Goal: Complete application form

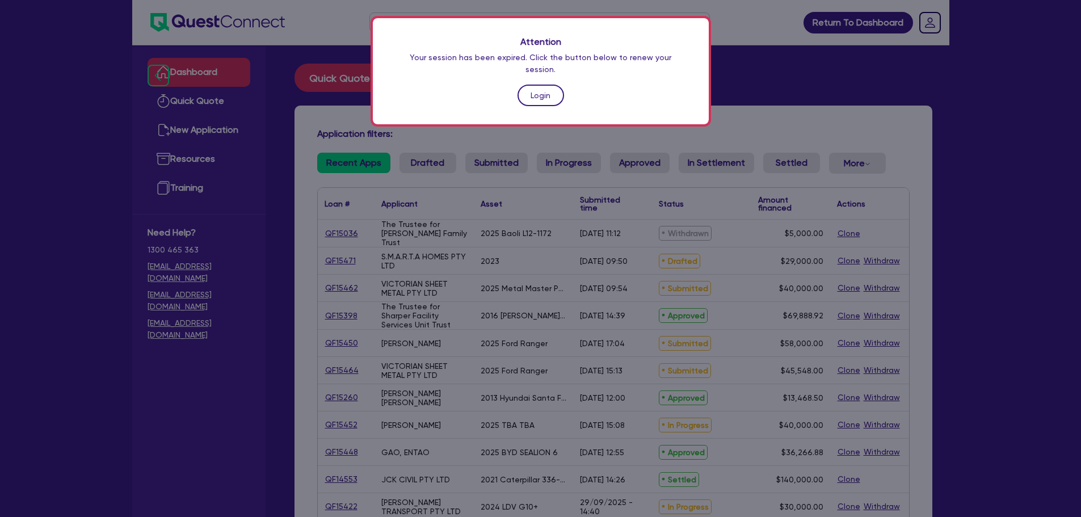
click at [535, 85] on link "Login" at bounding box center [541, 96] width 47 height 22
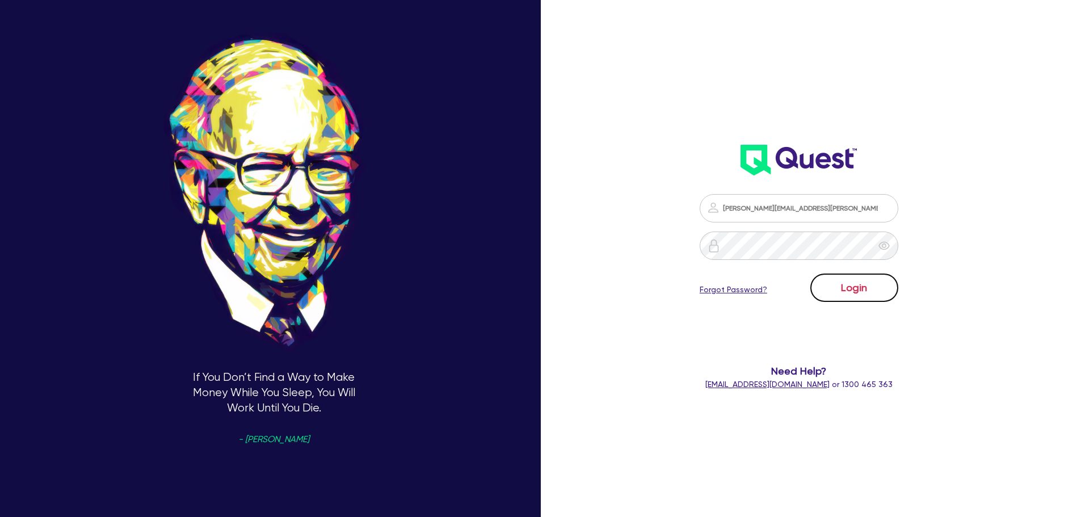
click at [862, 289] on button "Login" at bounding box center [855, 288] width 88 height 28
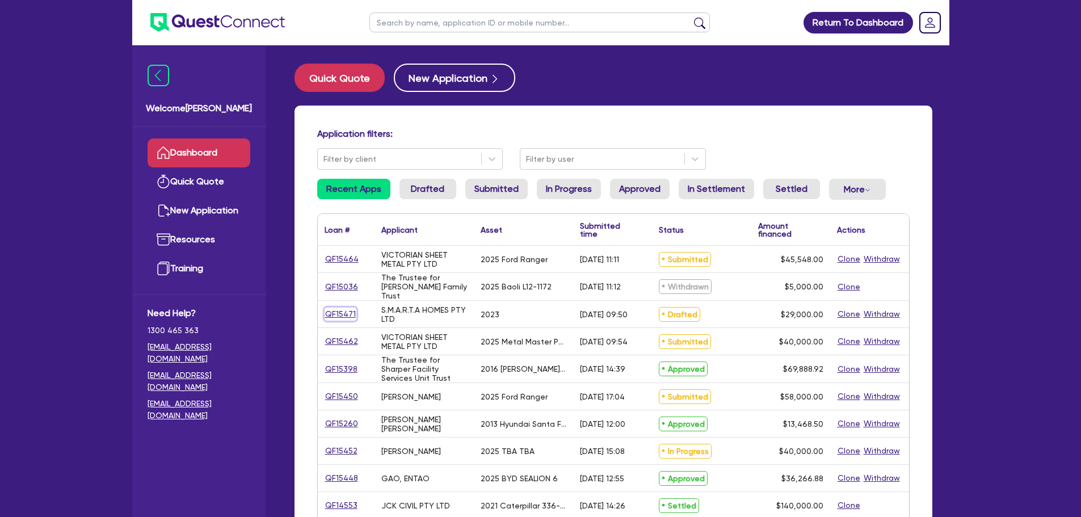
click at [338, 309] on link "QF15471" at bounding box center [341, 314] width 32 height 13
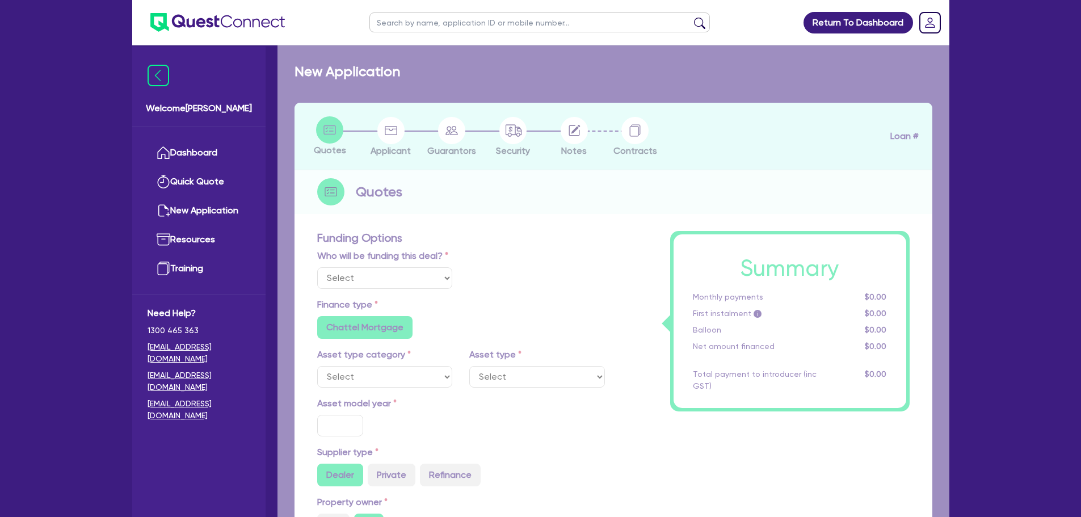
select select "Quest Finance - Own Book"
select select "CARS_AND_LIGHT_TRUCKS"
type input "2023"
radio input "true"
type input "29,000"
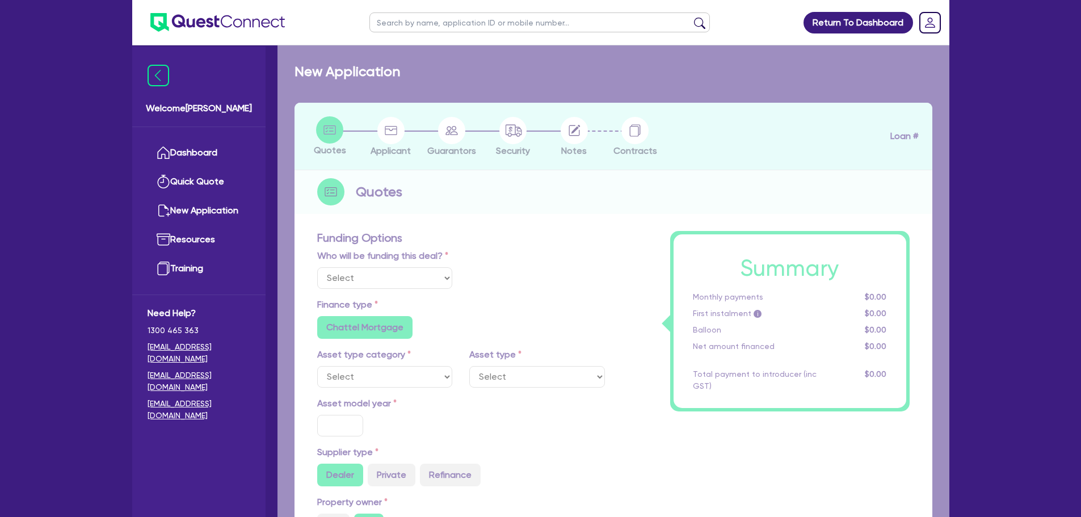
type input "10"
type input "2,900"
type input "17.95"
type input "1,200"
select select "PASSENGER_VEHICLES"
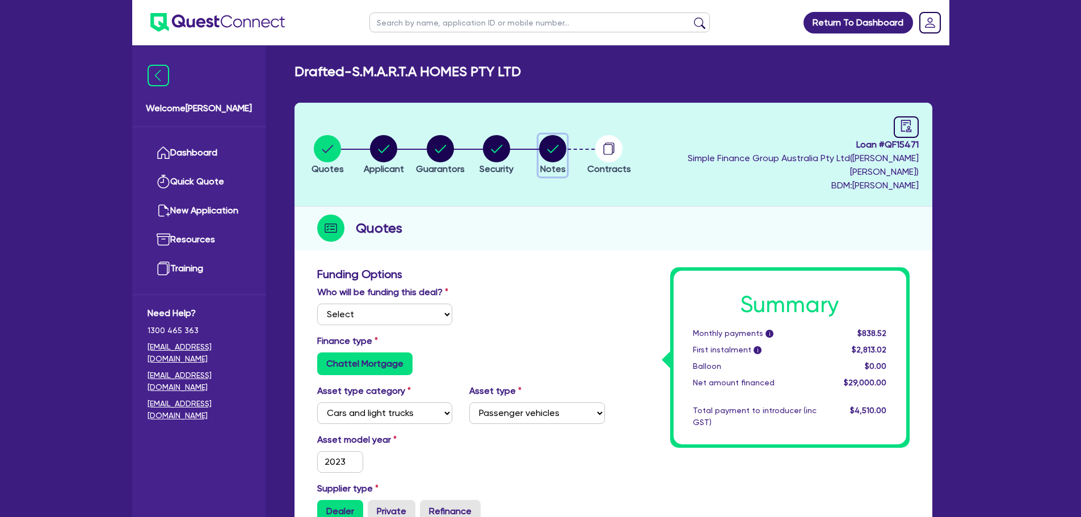
click at [566, 138] on circle "button" at bounding box center [552, 148] width 27 height 27
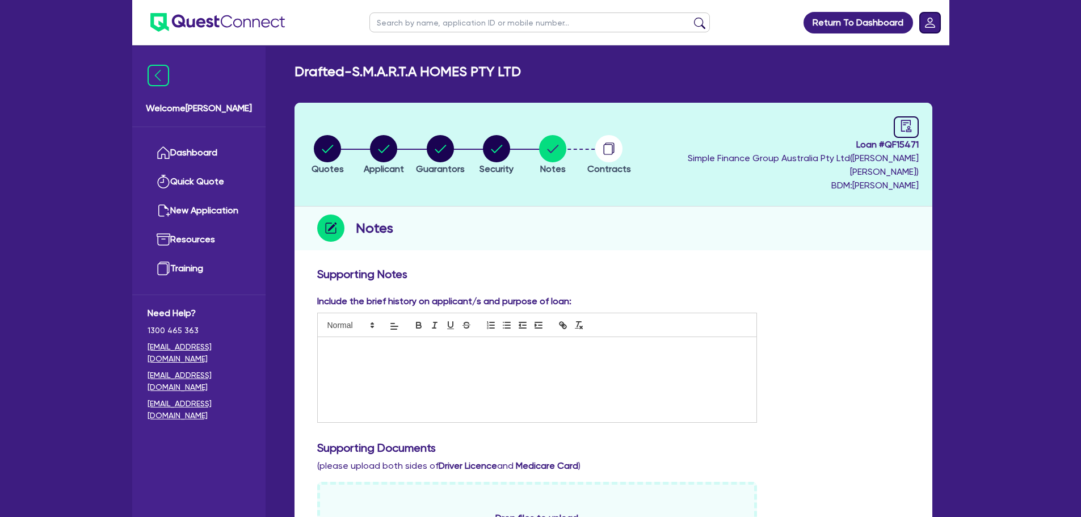
click at [924, 23] on rect "Dropdown toggle" at bounding box center [930, 22] width 20 height 20
click at [896, 77] on link "Logout" at bounding box center [897, 72] width 85 height 21
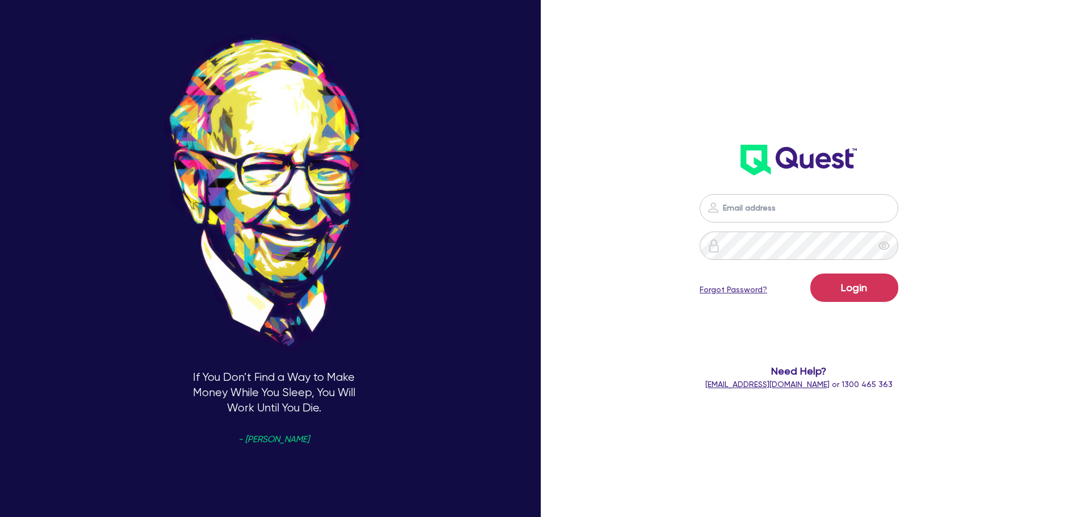
type input "[PERSON_NAME][EMAIL_ADDRESS][PERSON_NAME][DOMAIN_NAME]"
click at [851, 318] on form "[PERSON_NAME][EMAIL_ADDRESS][PERSON_NAME][DOMAIN_NAME] Login Forgot Password? N…" at bounding box center [799, 292] width 290 height 196
click at [853, 293] on button "Login" at bounding box center [855, 288] width 88 height 28
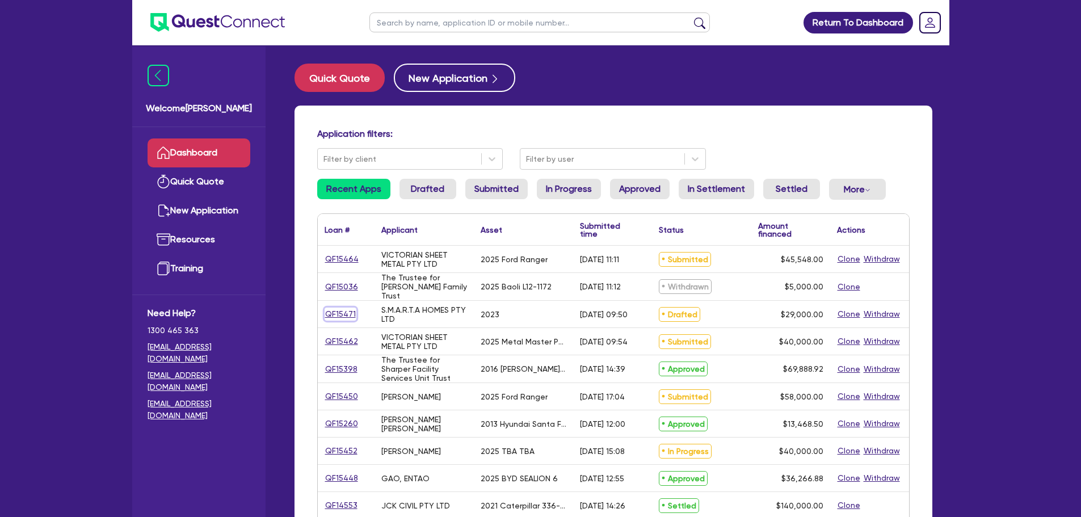
click at [333, 318] on link "QF15471" at bounding box center [341, 314] width 32 height 13
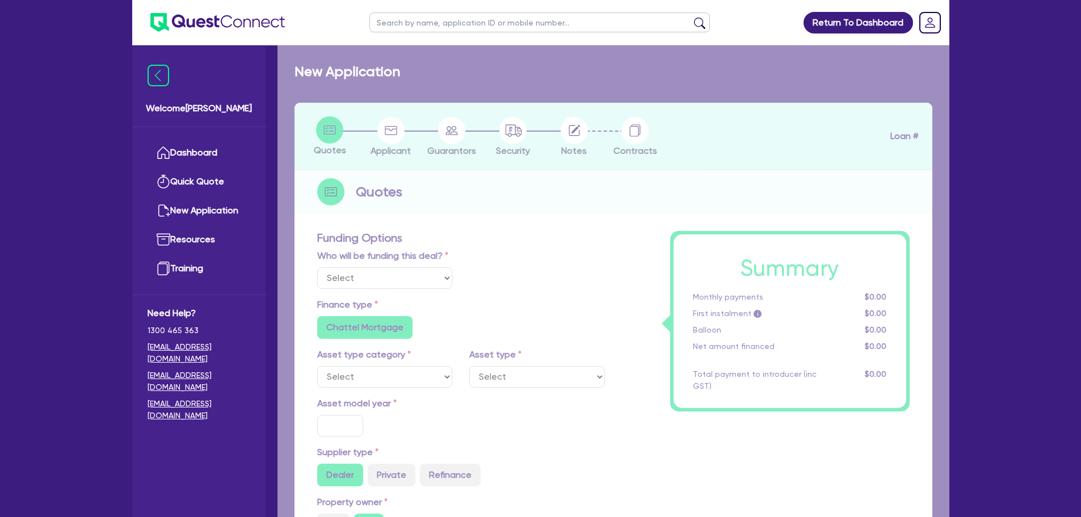
select select "Quest Finance - Own Book"
select select "CARS_AND_LIGHT_TRUCKS"
type input "2023"
radio input "true"
type input "29,000"
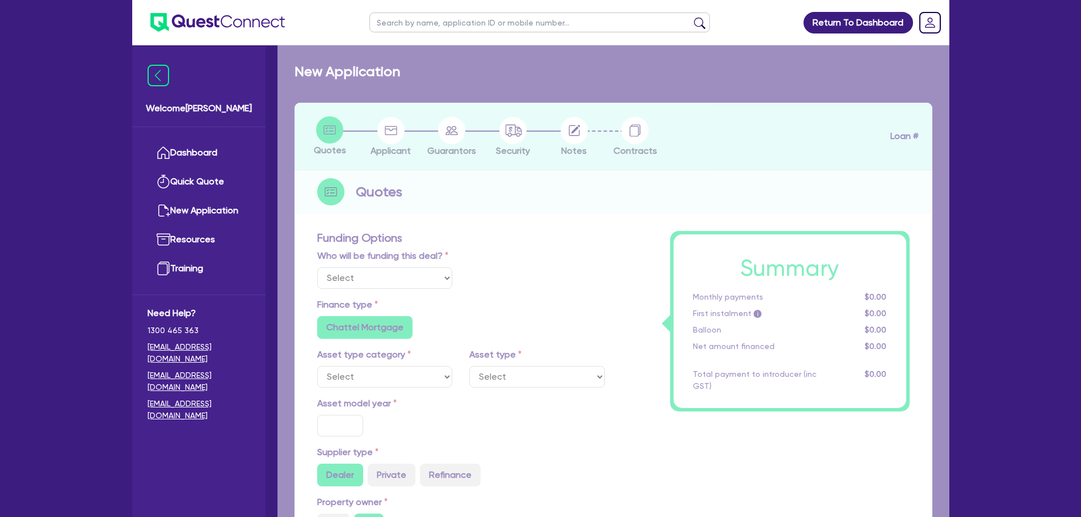
type input "10"
type input "2,900"
type input "17.95"
type input "1,200"
select select "PASSENGER_VEHICLES"
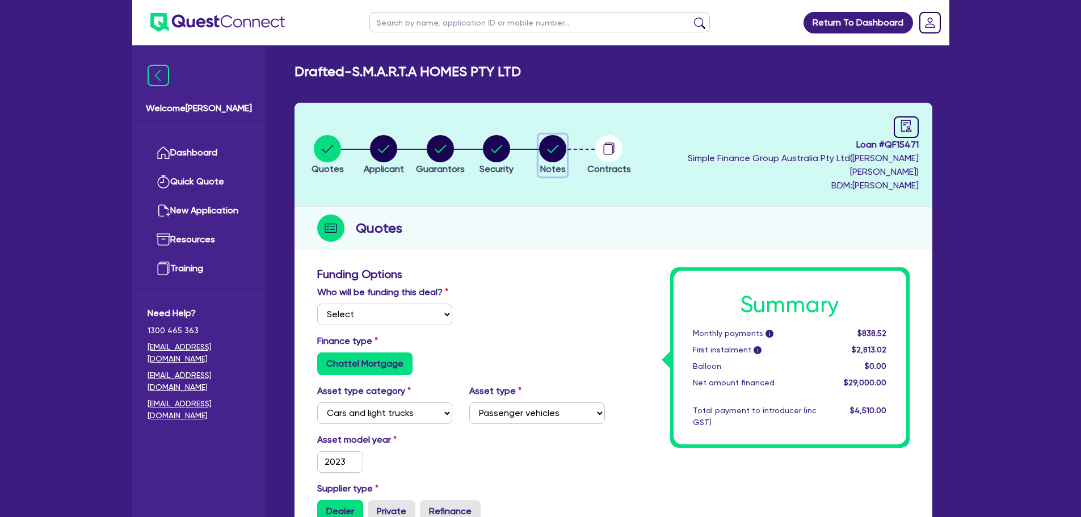
click at [564, 139] on circle "button" at bounding box center [552, 148] width 27 height 27
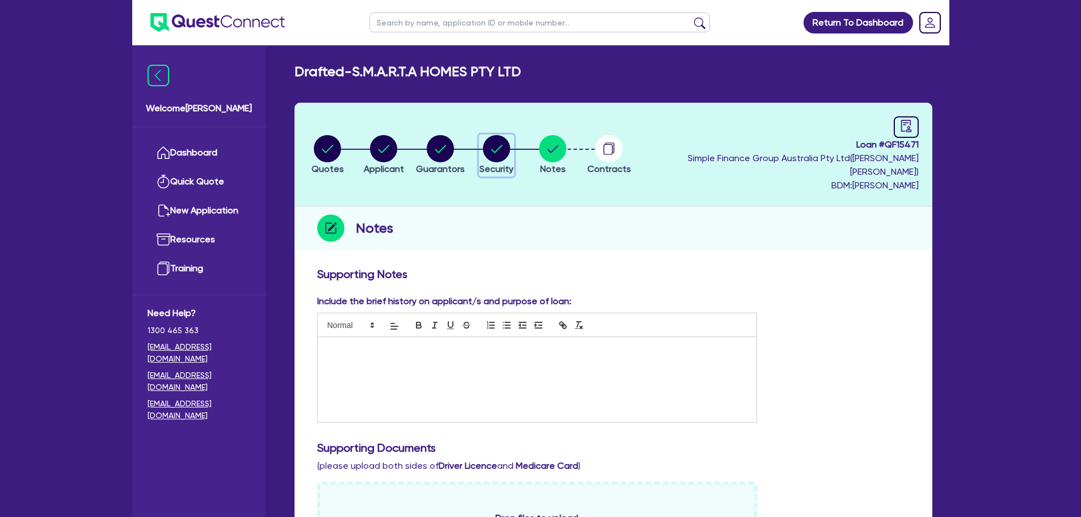
click at [504, 148] on circle "button" at bounding box center [496, 148] width 27 height 27
select select "CARS_AND_LIGHT_TRUCKS"
select select "PASSENGER_VEHICLES"
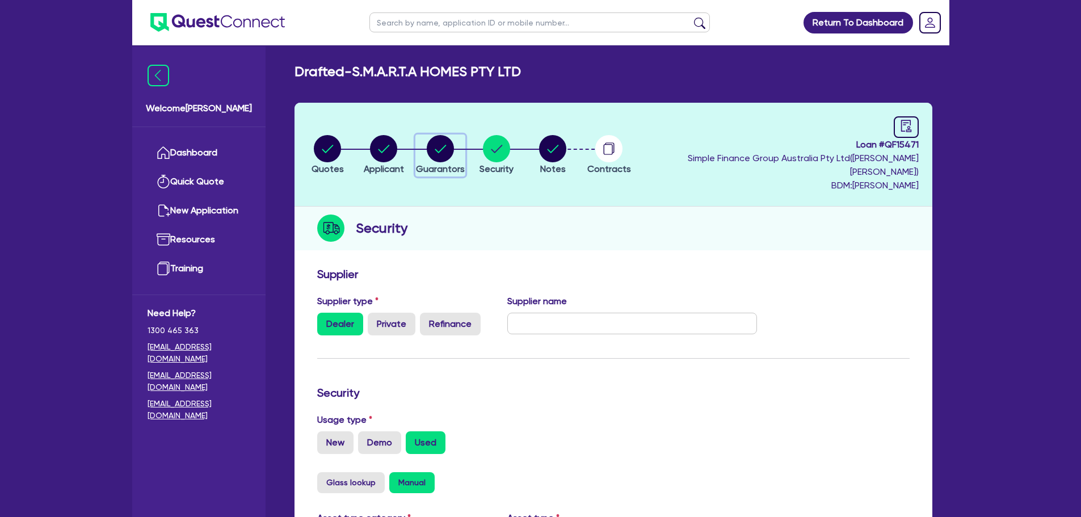
click at [448, 153] on circle "button" at bounding box center [440, 148] width 27 height 27
select select "MRS"
select select "[GEOGRAPHIC_DATA]"
select select "MARRIED"
select select "PROPERTY"
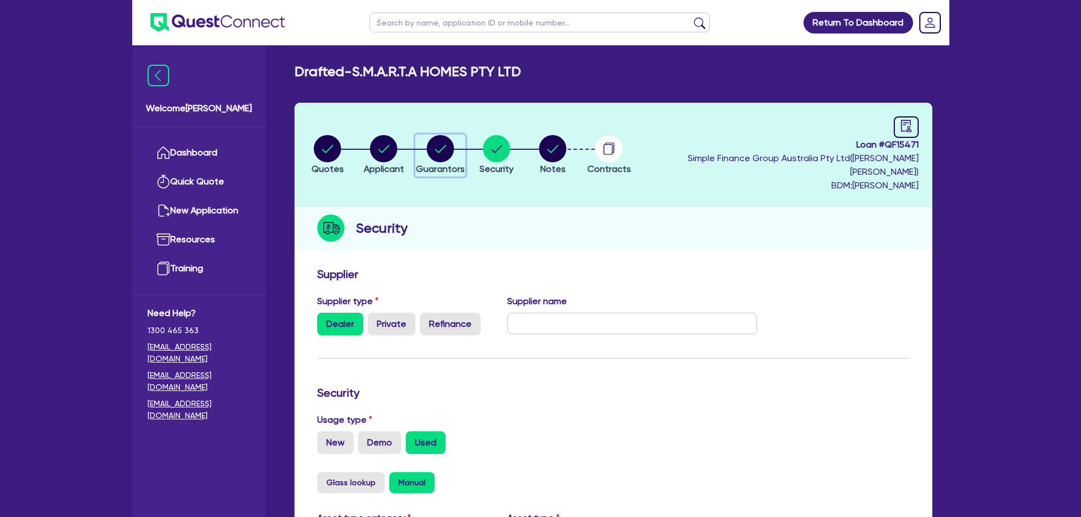
select select "PROPERTY"
select select "CASH"
select select "HOUSEHOLD_PERSONAL"
select select "VEHICLE"
select select "OTHER"
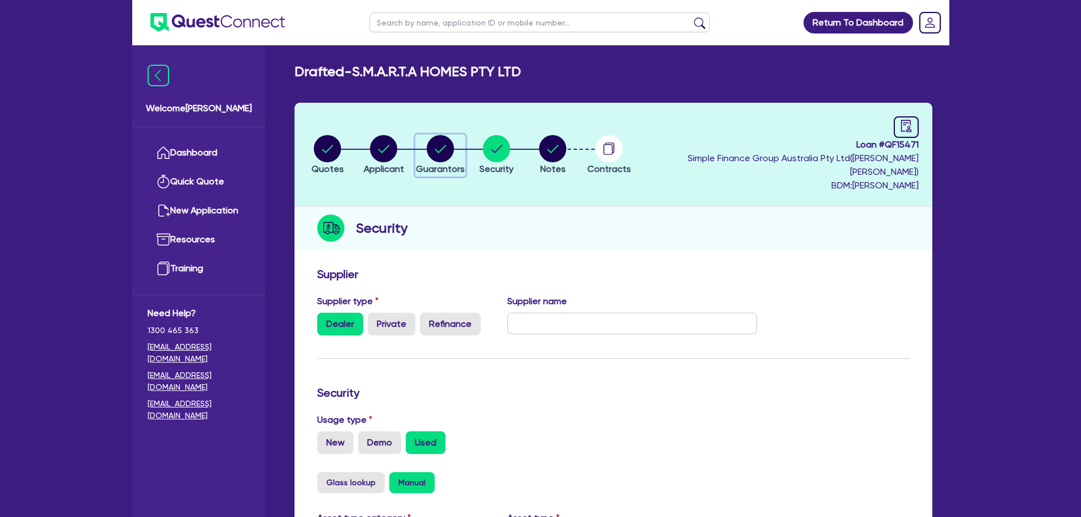
select select "MORTGAGE"
select select "CREDIT_CARD"
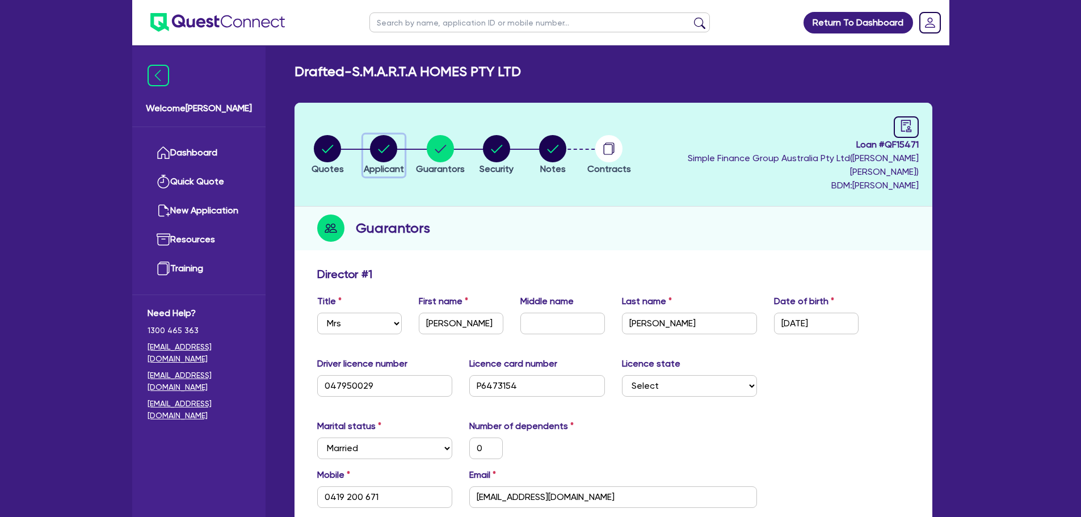
click at [384, 149] on circle "button" at bounding box center [383, 148] width 27 height 27
select select "COMPANY"
select select "RETAIL_WHOLESALE_TRADE"
select select "FURNITURE_HOUSEWARES"
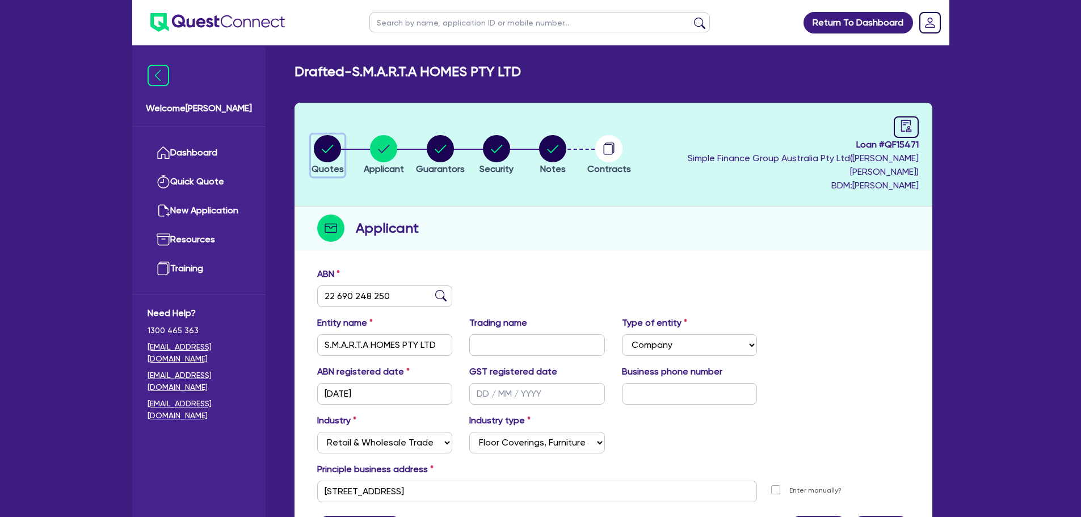
click at [326, 148] on circle "button" at bounding box center [327, 148] width 27 height 27
select select "Quest Finance - Own Book"
select select "CARS_AND_LIGHT_TRUCKS"
select select "PASSENGER_VEHICLES"
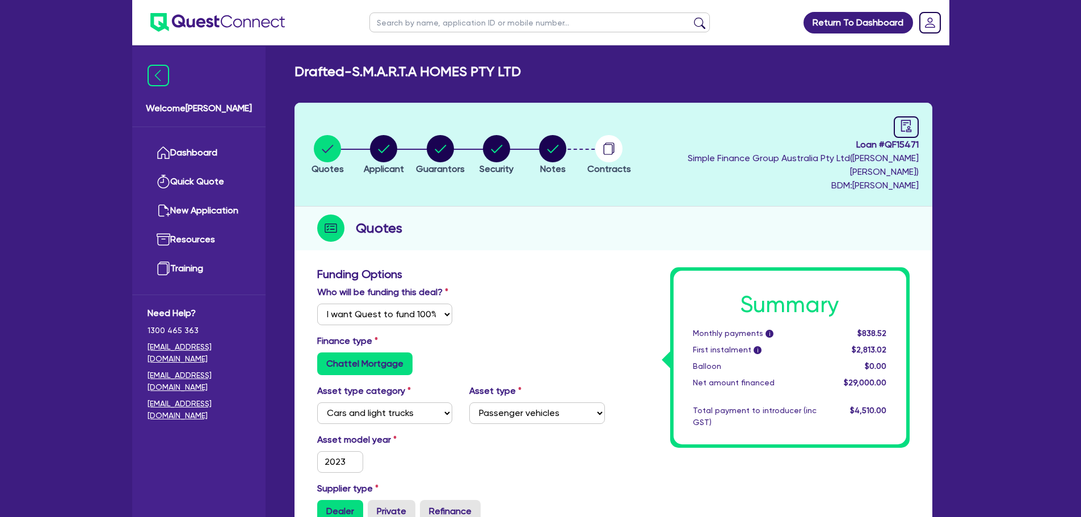
click at [559, 144] on li "Notes" at bounding box center [552, 155] width 56 height 40
click at [566, 142] on circle "button" at bounding box center [552, 148] width 27 height 27
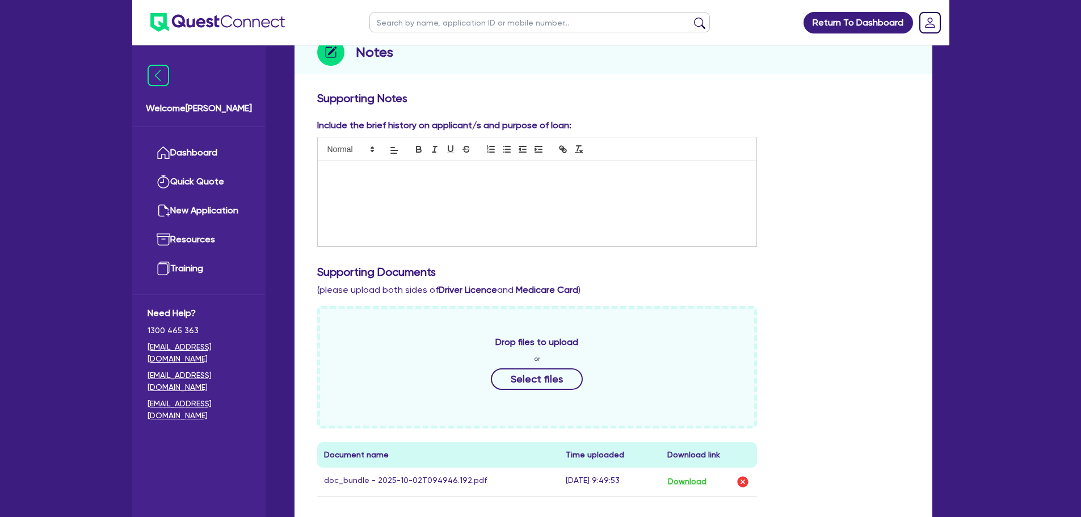
scroll to position [266, 0]
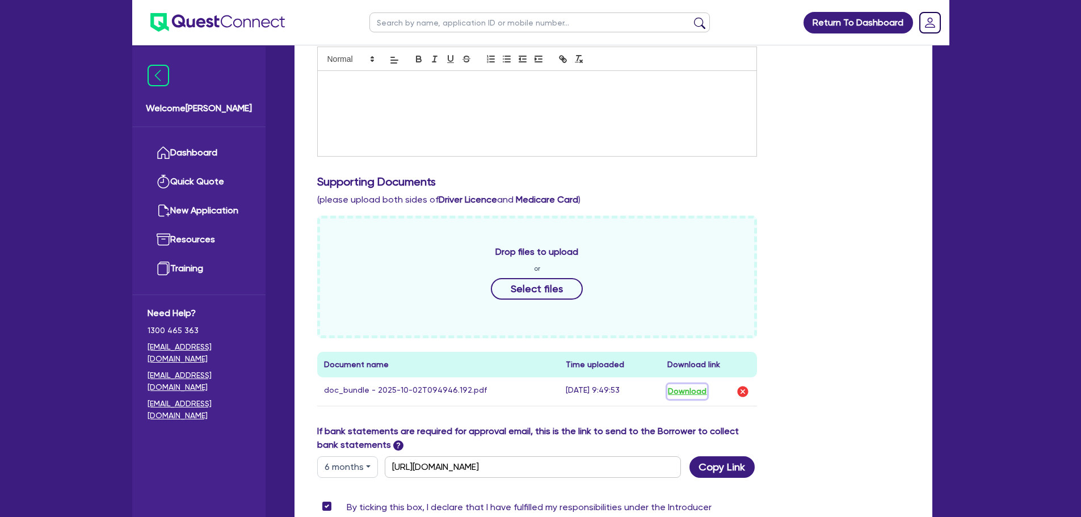
click at [679, 384] on button "Download" at bounding box center [688, 391] width 40 height 15
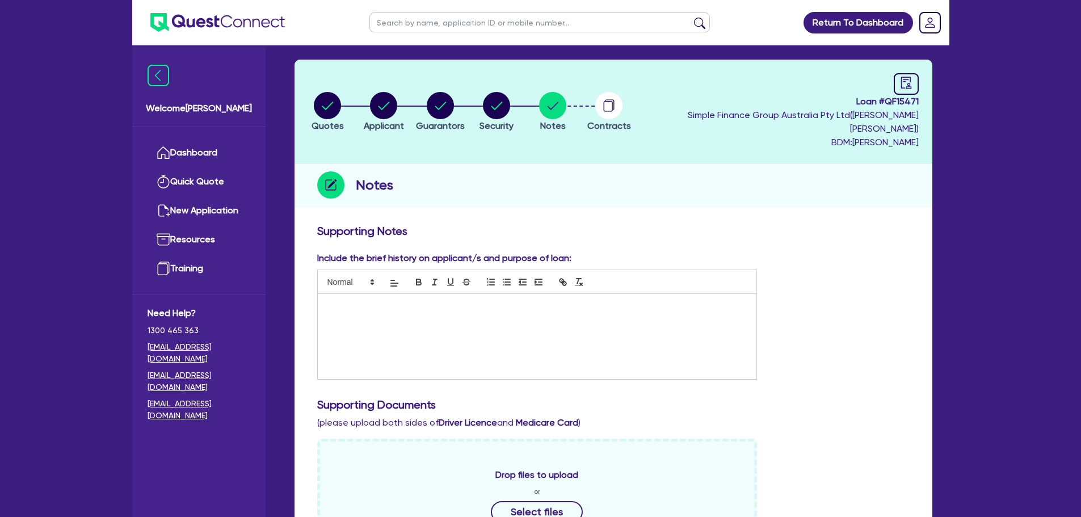
scroll to position [0, 0]
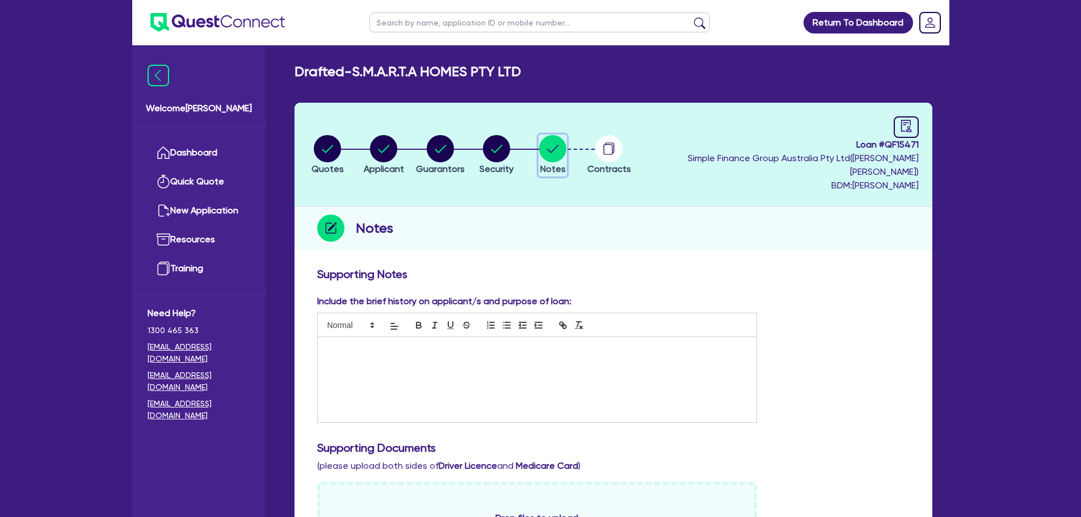
click at [566, 143] on circle "button" at bounding box center [552, 148] width 27 height 27
click at [222, 140] on link "Dashboard" at bounding box center [199, 152] width 103 height 29
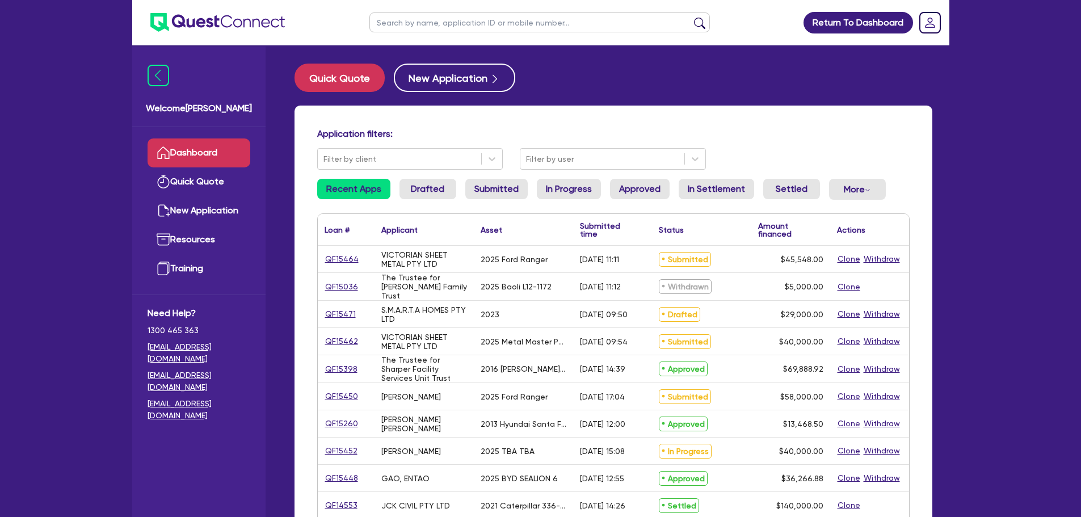
click at [341, 306] on div "QF15471" at bounding box center [346, 314] width 57 height 27
click at [342, 310] on link "QF15471" at bounding box center [341, 314] width 32 height 13
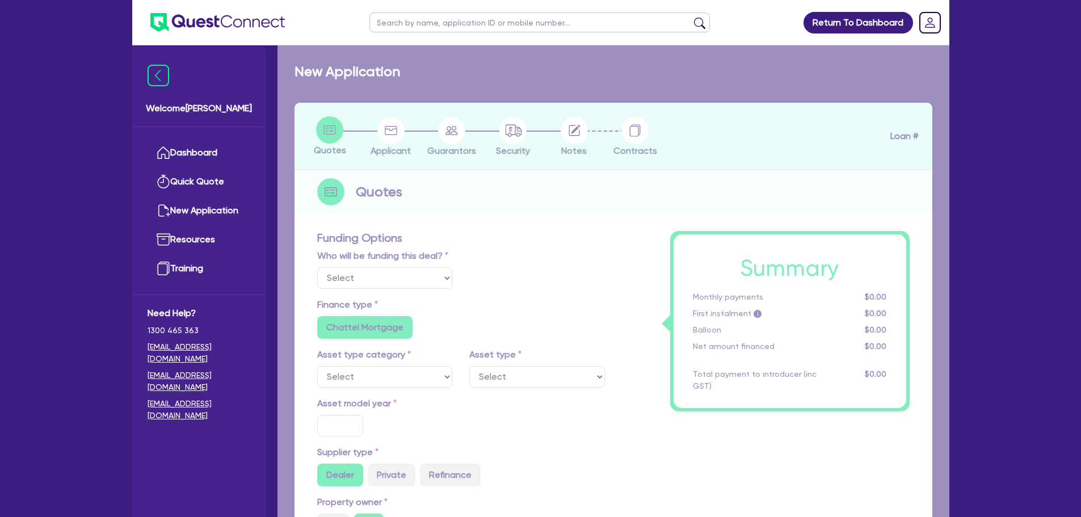
select select "Quest Finance - Own Book"
select select "CARS_AND_LIGHT_TRUCKS"
type input "2023"
radio input "true"
type input "29,000"
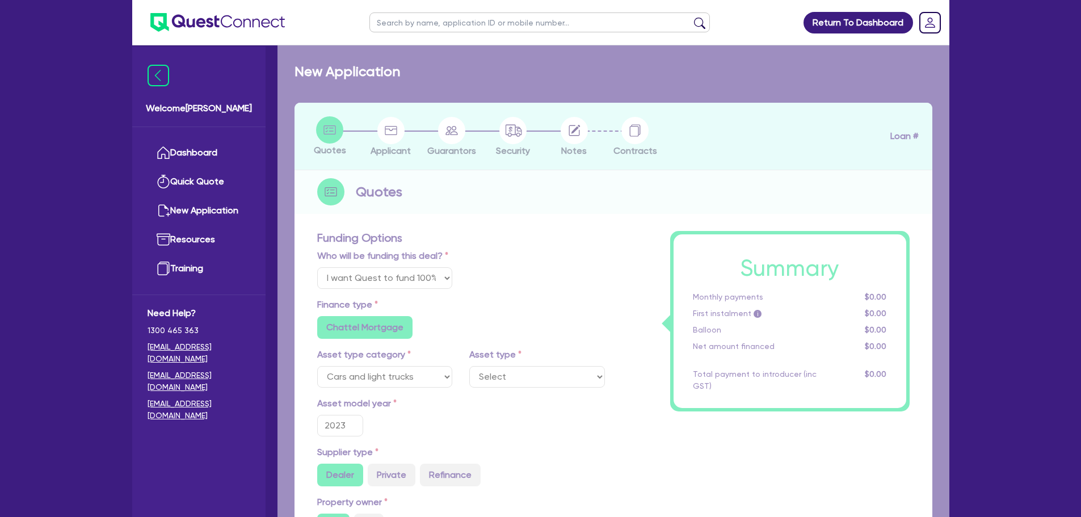
type input "10"
type input "2,900"
type input "17.95"
type input "1,200"
select select "PASSENGER_VEHICLES"
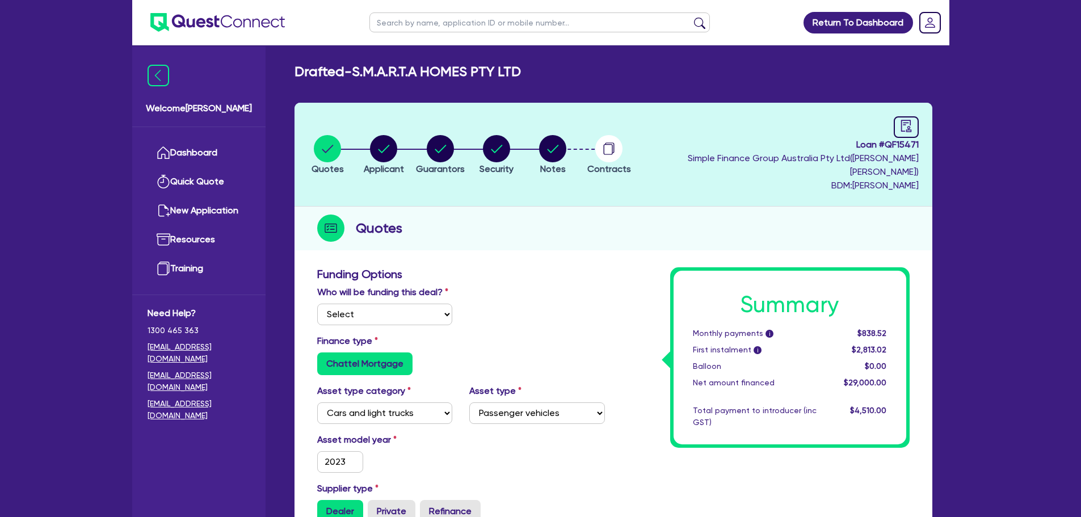
click at [606, 138] on li "Contracts" at bounding box center [609, 155] width 56 height 40
click at [566, 152] on circle "button" at bounding box center [552, 148] width 27 height 27
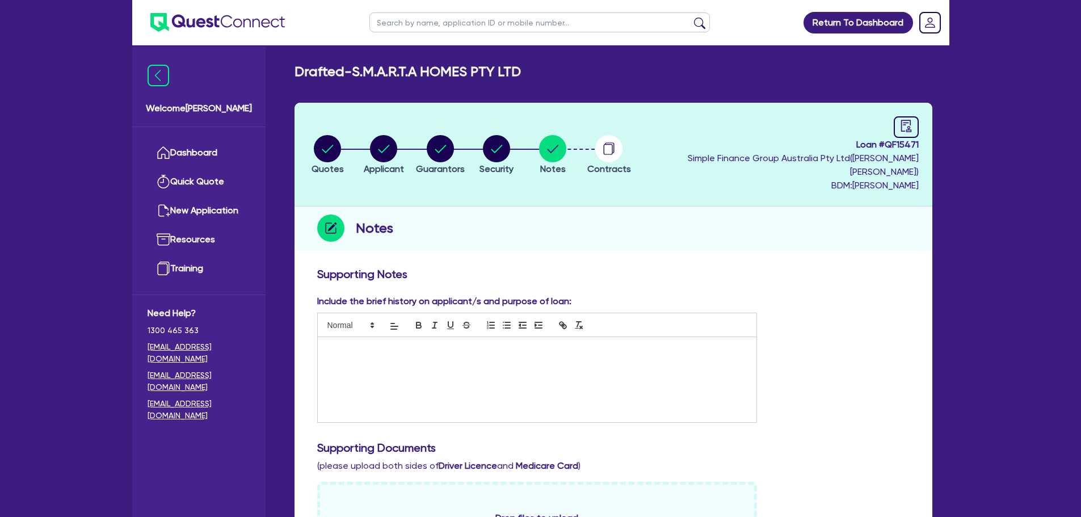
click at [944, 23] on link "Dropdown toggle" at bounding box center [931, 23] width 30 height 30
click at [885, 78] on link "Logout" at bounding box center [897, 72] width 85 height 21
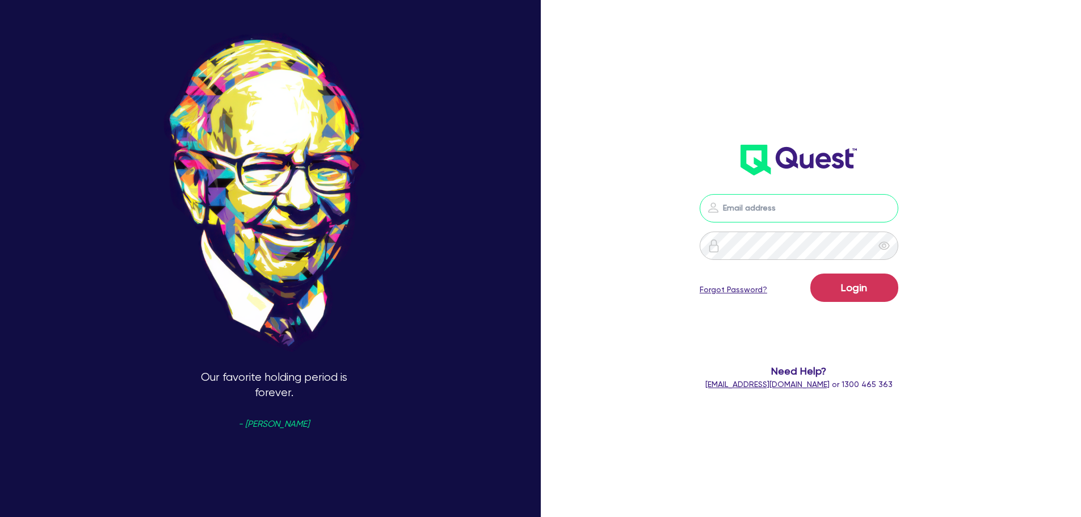
type input "[PERSON_NAME][EMAIL_ADDRESS][PERSON_NAME][DOMAIN_NAME]"
click at [854, 291] on button "Login" at bounding box center [855, 288] width 88 height 28
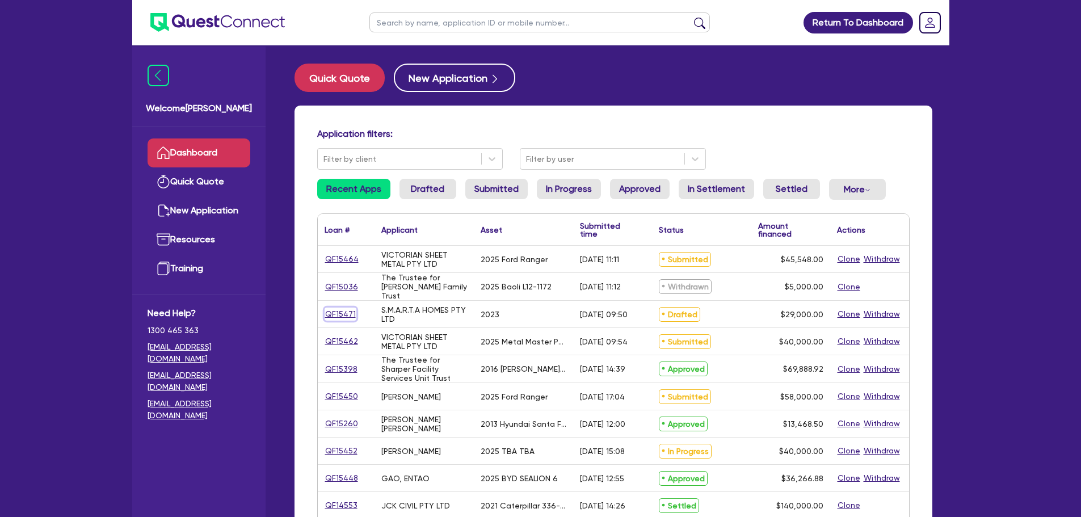
click at [345, 317] on link "QF15471" at bounding box center [341, 314] width 32 height 13
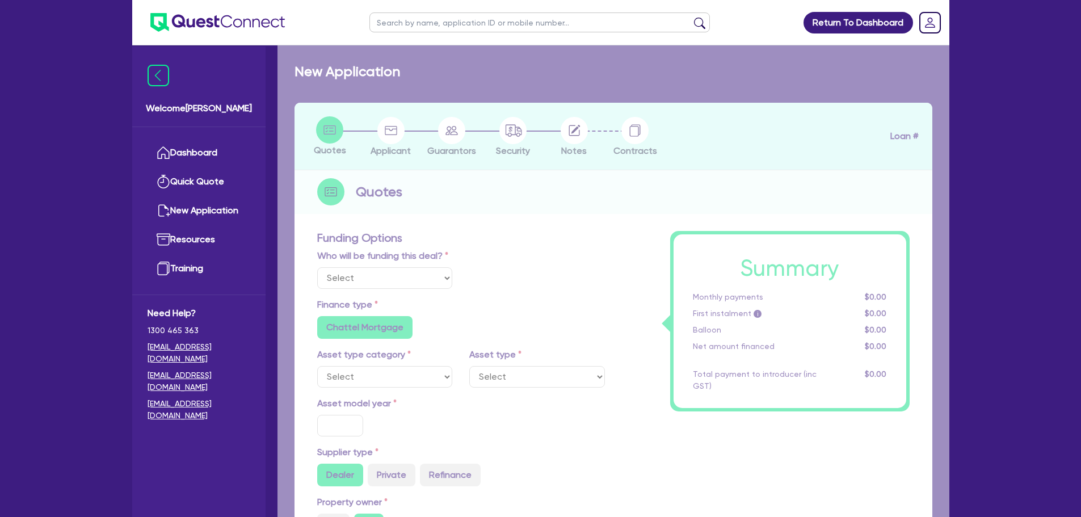
select select "Quest Finance - Own Book"
select select "CARS_AND_LIGHT_TRUCKS"
type input "2023"
radio input "true"
type input "29,000"
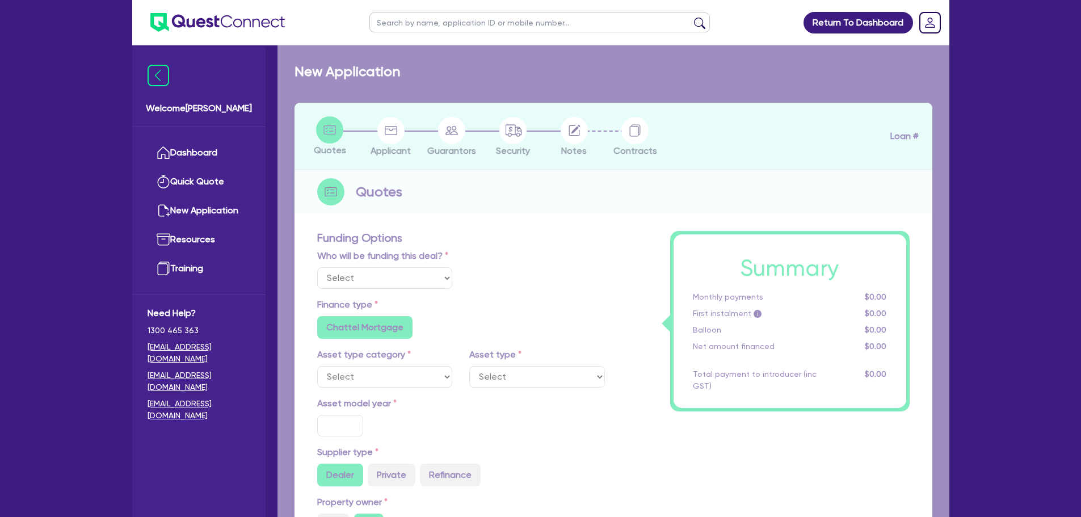
type input "10"
type input "2,900"
type input "17.95"
type input "1,200"
select select "PASSENGER_VEHICLES"
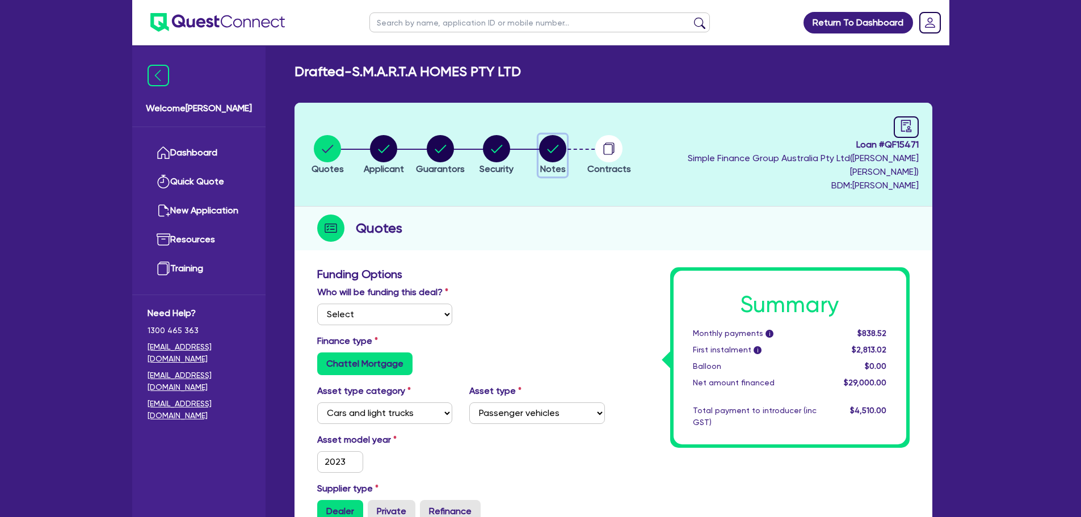
click at [566, 145] on circle "button" at bounding box center [552, 148] width 27 height 27
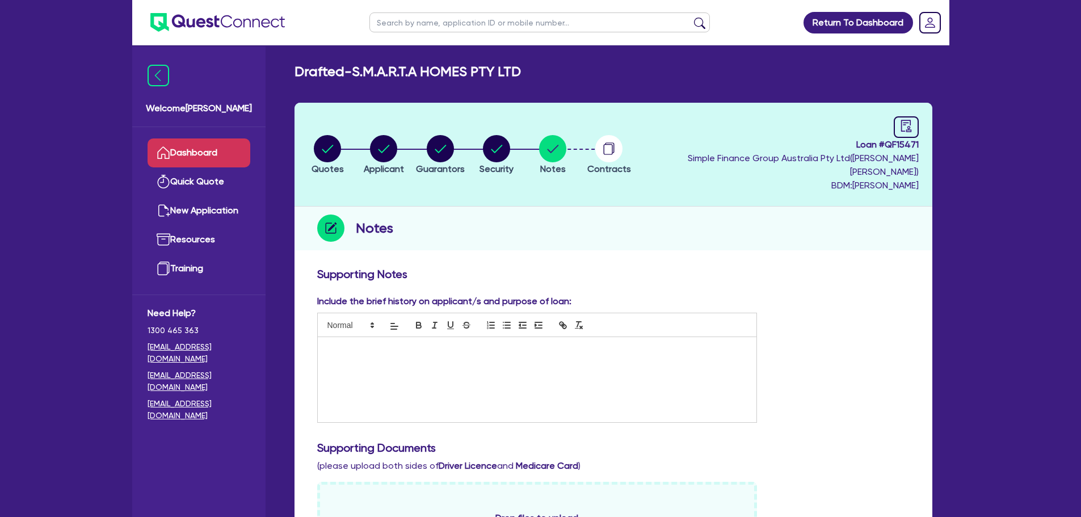
click at [226, 146] on link "Dashboard" at bounding box center [199, 152] width 103 height 29
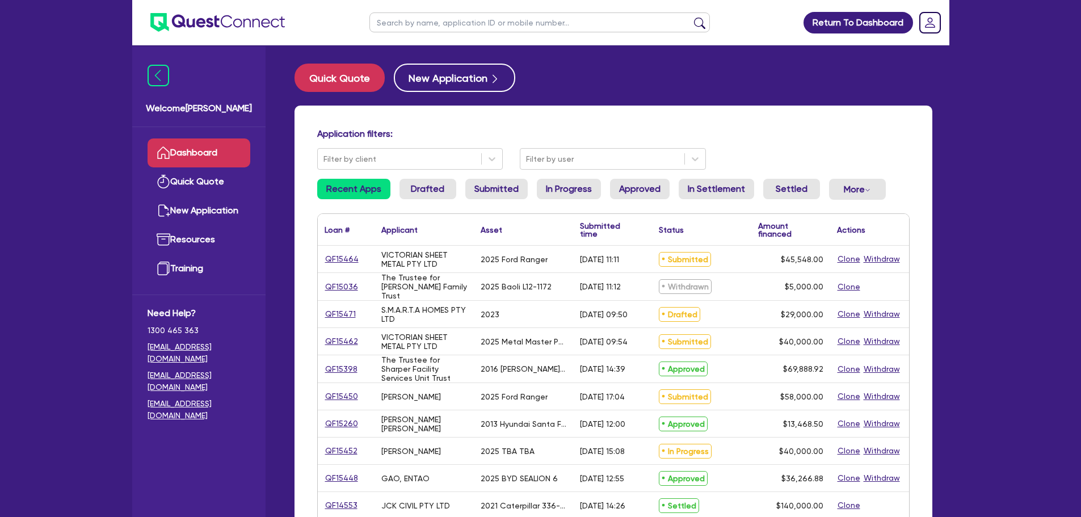
click at [183, 149] on link "Dashboard" at bounding box center [199, 152] width 103 height 29
click at [934, 24] on rect "Dropdown toggle" at bounding box center [930, 22] width 20 height 20
click at [895, 77] on link "Logout" at bounding box center [897, 72] width 85 height 21
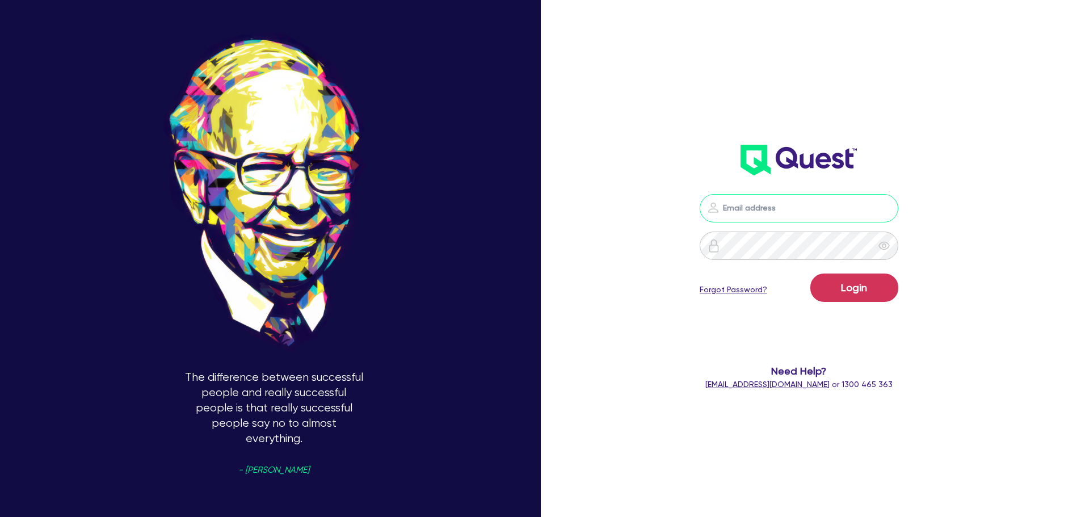
type input "[PERSON_NAME][EMAIL_ADDRESS][PERSON_NAME][DOMAIN_NAME]"
click at [851, 286] on button "Login" at bounding box center [855, 288] width 88 height 28
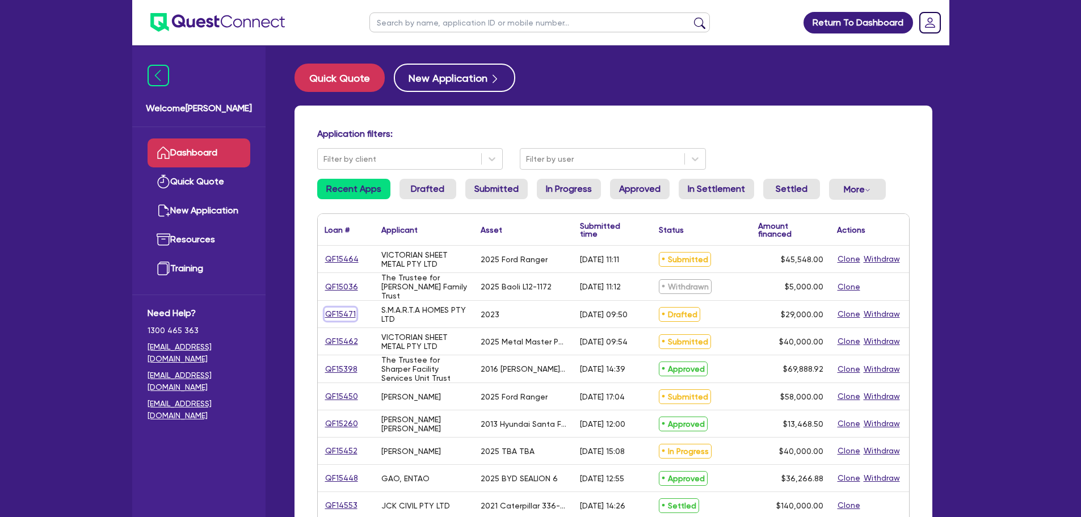
click at [329, 312] on link "QF15471" at bounding box center [341, 314] width 32 height 13
select select "Quest Finance - Own Book"
select select "CARS_AND_LIGHT_TRUCKS"
select select "PASSENGER_VEHICLES"
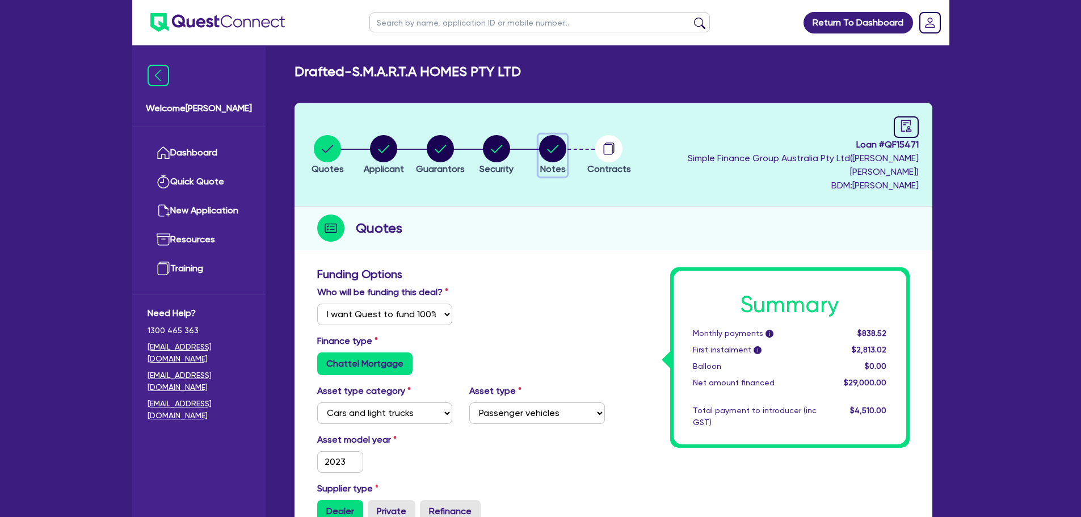
click at [566, 153] on circle "button" at bounding box center [552, 148] width 27 height 27
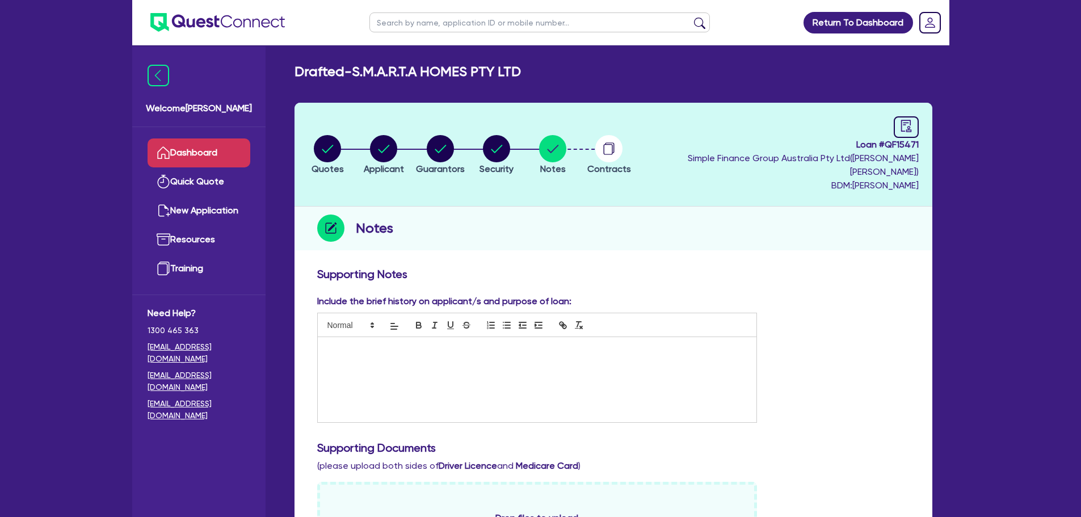
click at [204, 153] on link "Dashboard" at bounding box center [199, 152] width 103 height 29
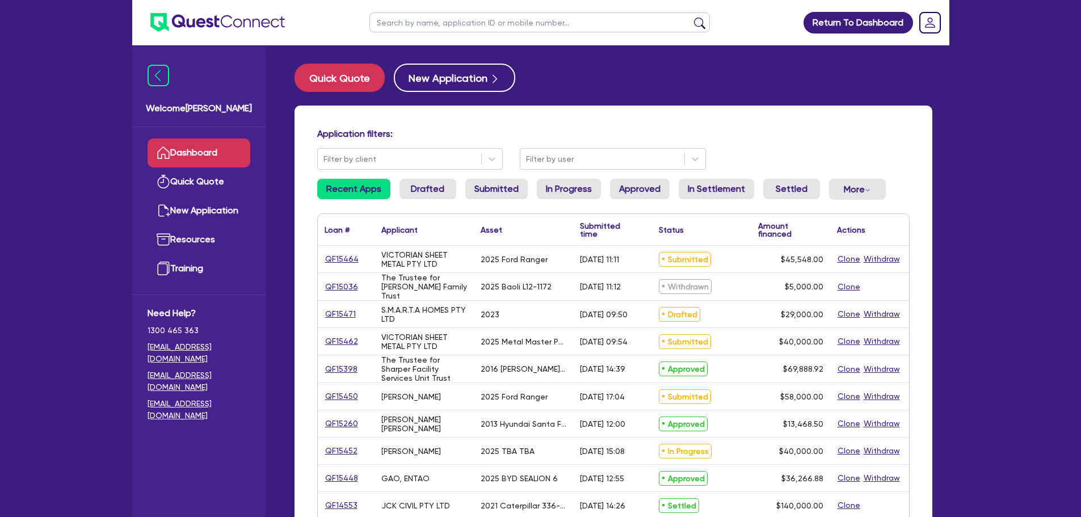
click at [184, 145] on link "Dashboard" at bounding box center [199, 152] width 103 height 29
click at [329, 316] on link "QF15471" at bounding box center [341, 314] width 32 height 13
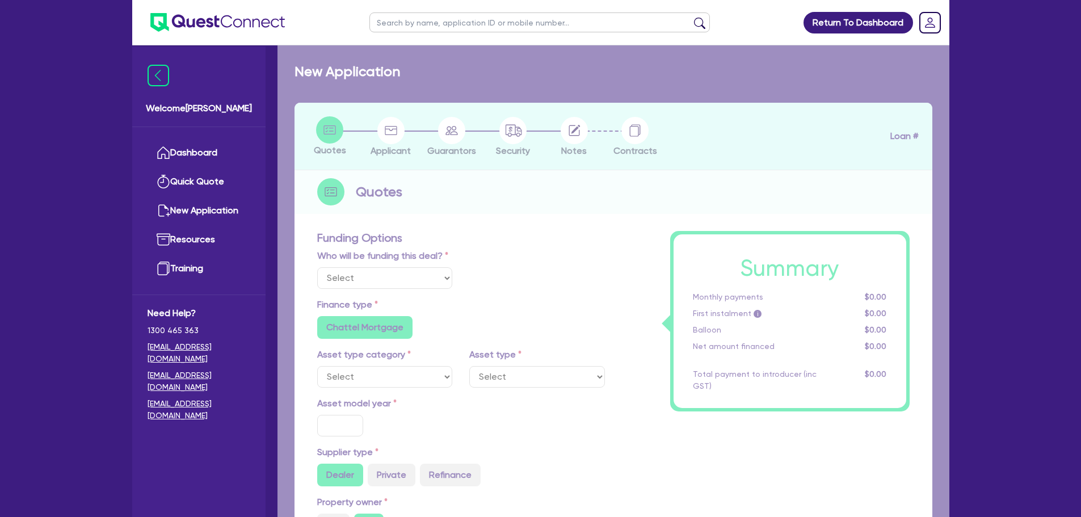
select select "Quest Finance - Own Book"
select select "CARS_AND_LIGHT_TRUCKS"
type input "2023"
radio input "true"
type input "29,000"
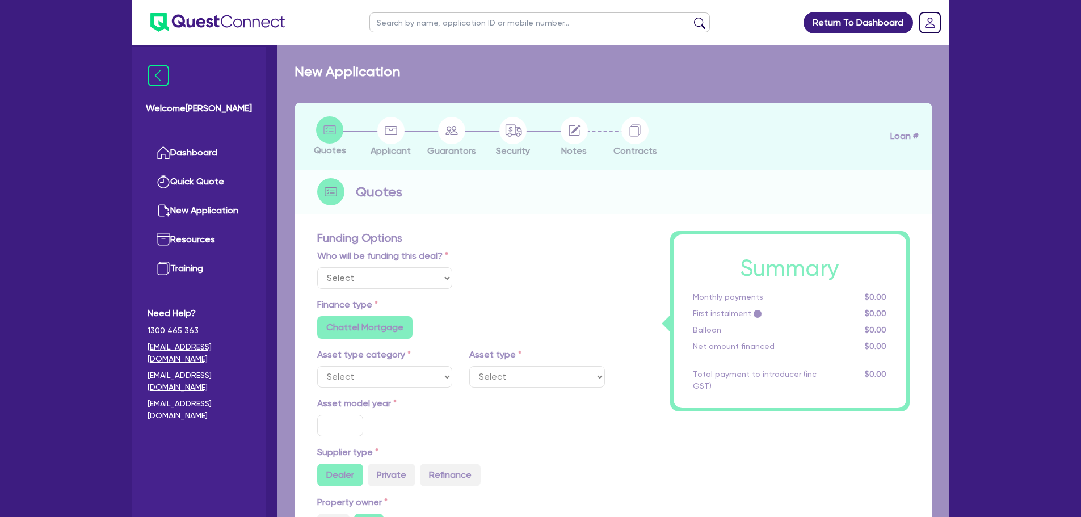
type input "10"
type input "2,900"
type input "17.95"
type input "1,200"
select select "PASSENGER_VEHICLES"
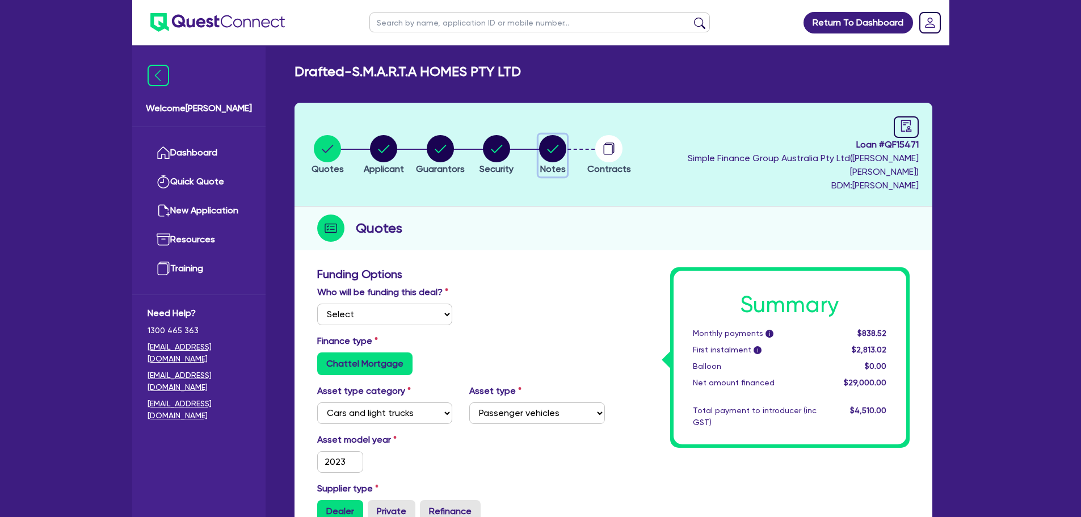
click at [566, 148] on circle "button" at bounding box center [552, 148] width 27 height 27
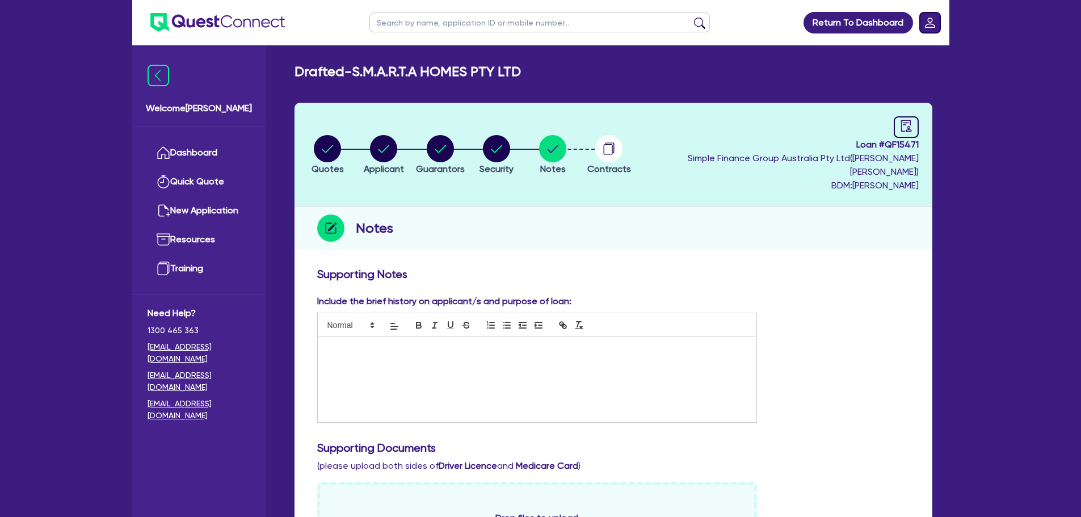
click at [929, 24] on icon "Dropdown toggle" at bounding box center [930, 23] width 10 height 10
click at [891, 74] on link "Logout" at bounding box center [897, 72] width 85 height 21
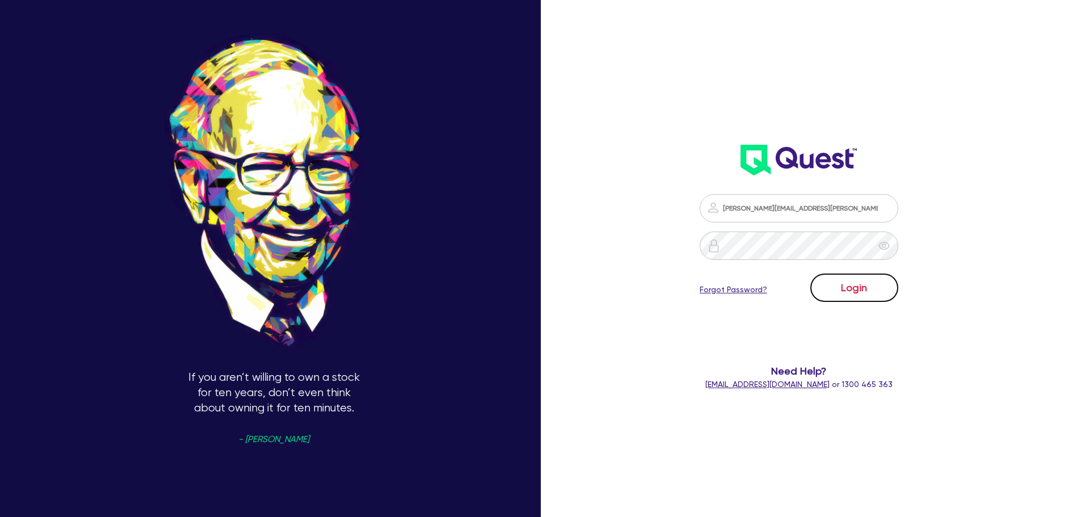
click at [850, 286] on button "Login" at bounding box center [855, 288] width 88 height 28
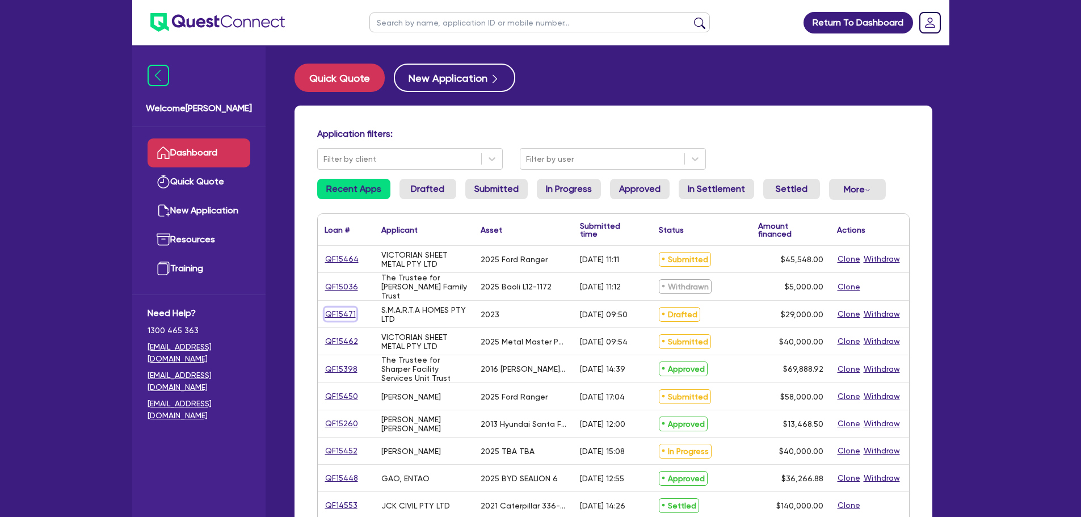
click at [346, 310] on link "QF15471" at bounding box center [341, 314] width 32 height 13
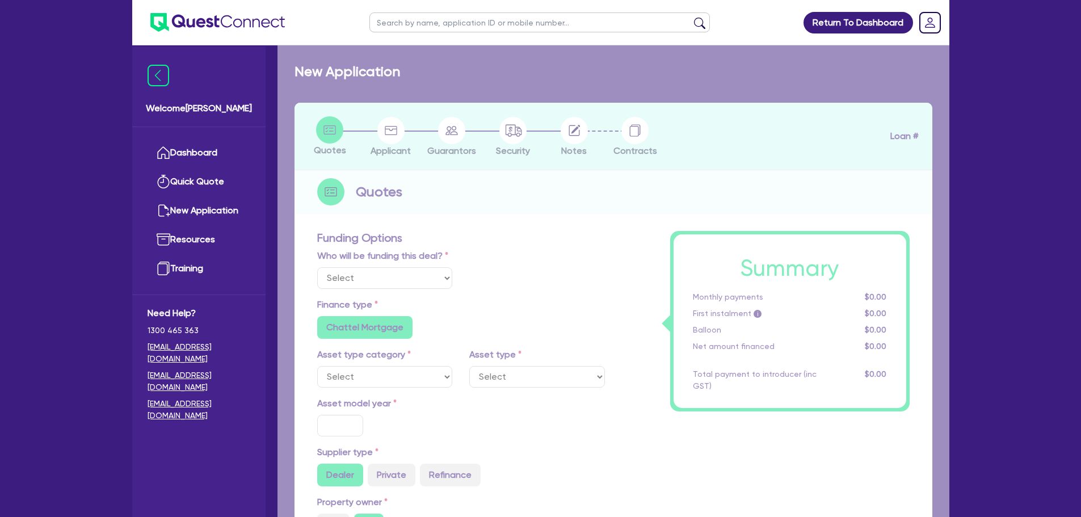
select select "Quest Finance - Own Book"
select select "CARS_AND_LIGHT_TRUCKS"
type input "2023"
radio input "true"
type input "29,000"
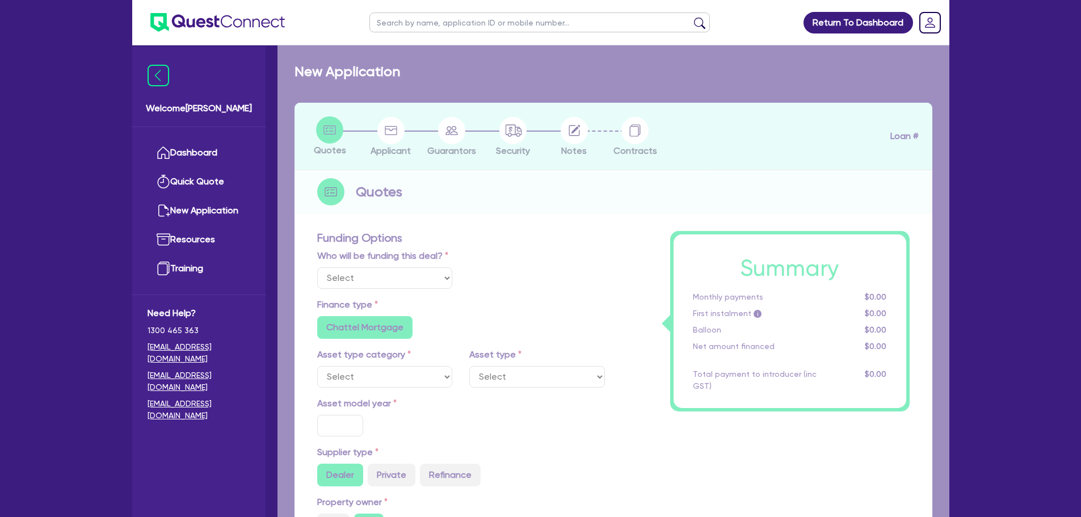
type input "10"
type input "2,900"
type input "17.95"
type input "1,200"
select select "PASSENGER_VEHICLES"
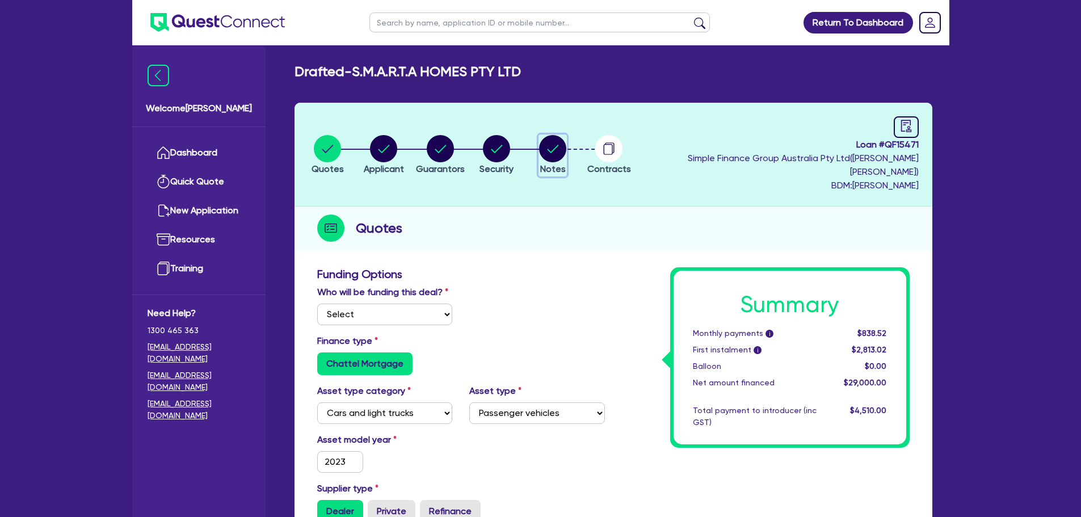
click at [564, 152] on icon "button" at bounding box center [552, 148] width 27 height 27
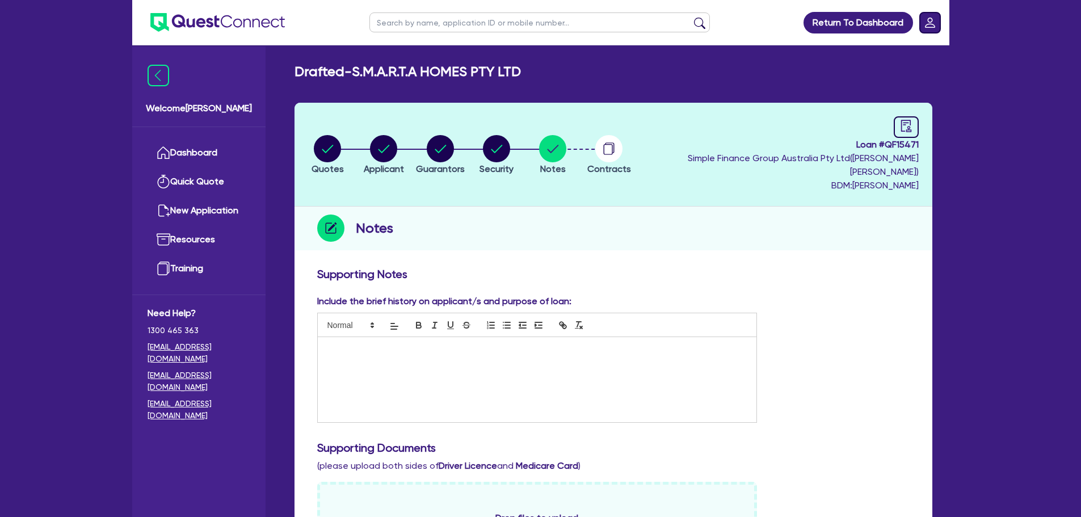
click at [927, 21] on rect "Dropdown toggle" at bounding box center [930, 22] width 20 height 20
click at [905, 68] on link "Logout" at bounding box center [897, 72] width 85 height 21
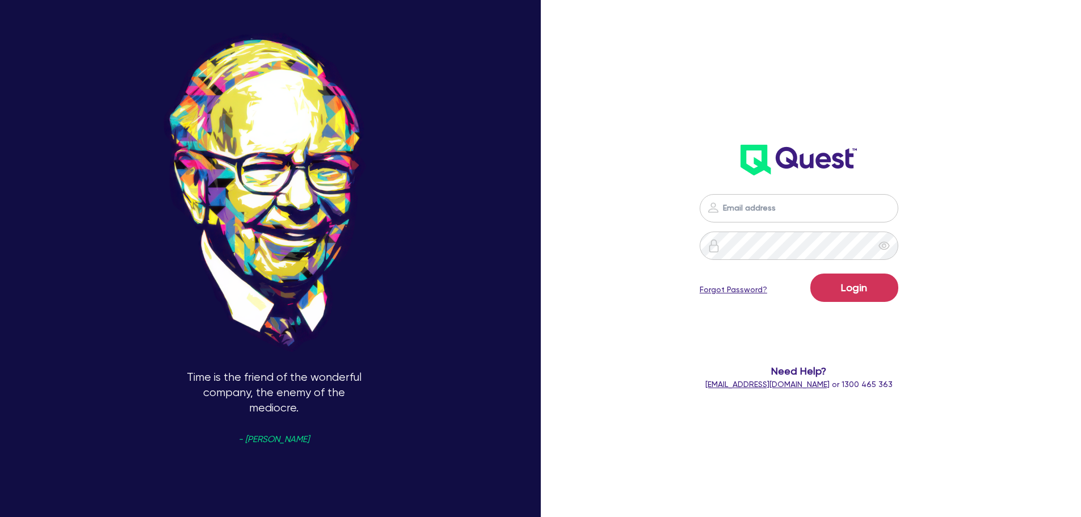
type input "[PERSON_NAME][EMAIL_ADDRESS][PERSON_NAME][DOMAIN_NAME]"
click at [865, 287] on button "Login" at bounding box center [855, 288] width 88 height 28
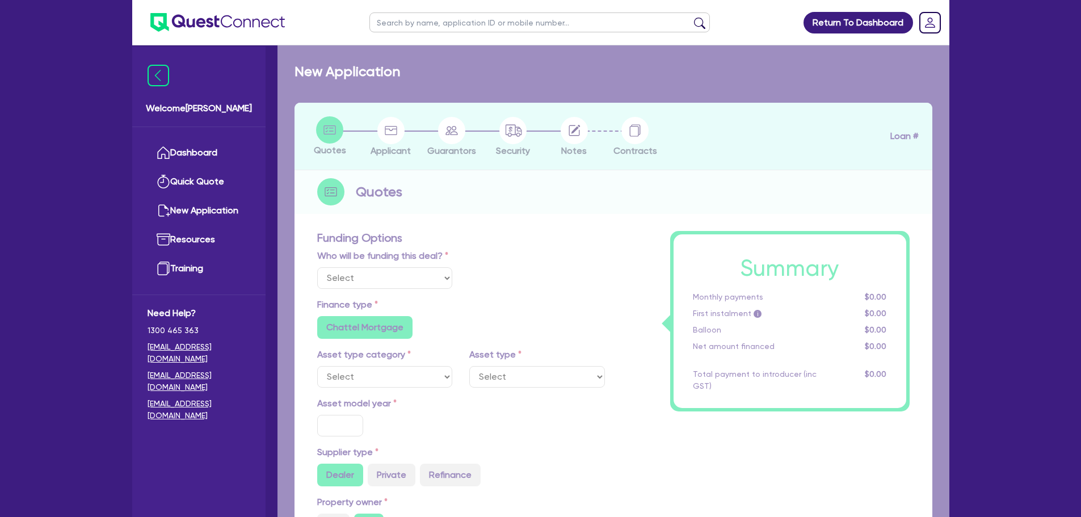
select select "Quest Finance - Own Book"
select select "CARS_AND_LIGHT_TRUCKS"
type input "2023"
radio input "true"
type input "29,000"
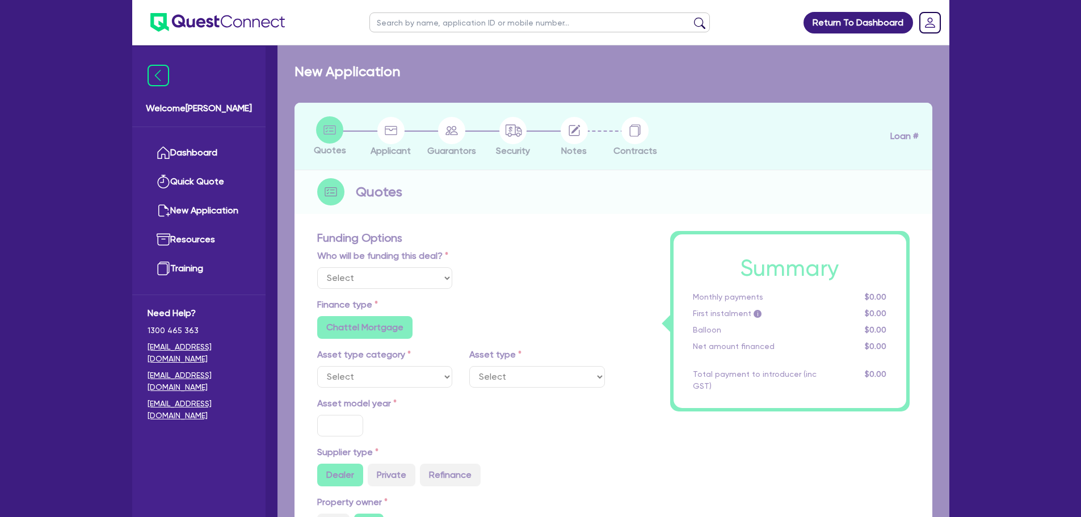
type input "10"
type input "2,900"
type input "17.95"
type input "1,200"
select select "PASSENGER_VEHICLES"
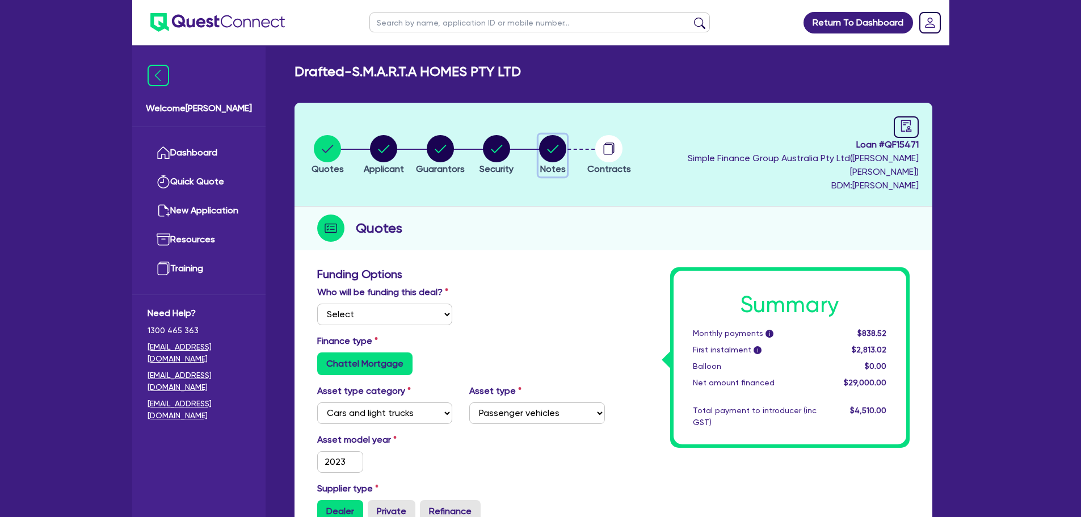
click at [560, 156] on button "Notes" at bounding box center [553, 156] width 28 height 42
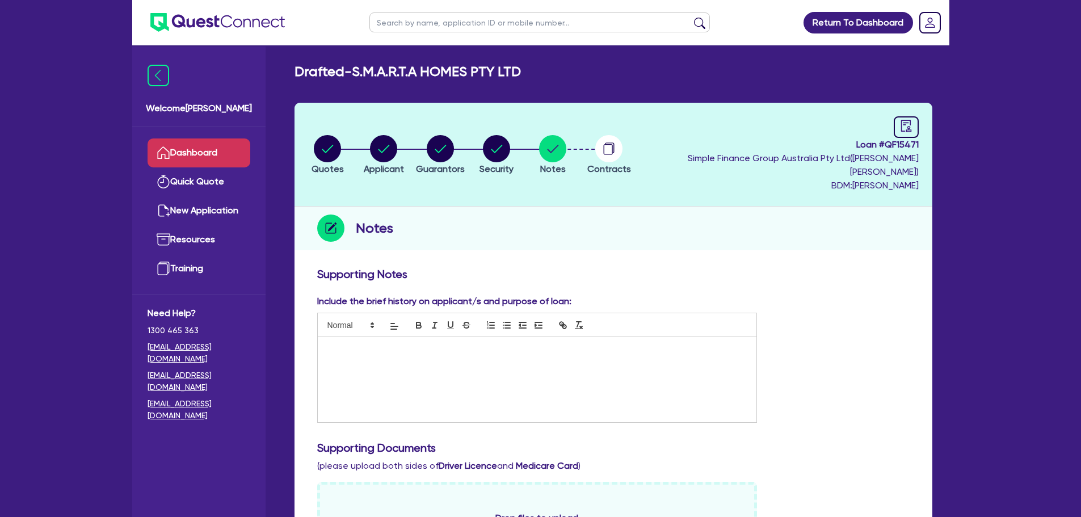
click at [212, 157] on link "Dashboard" at bounding box center [199, 152] width 103 height 29
